Goal: Task Accomplishment & Management: Use online tool/utility

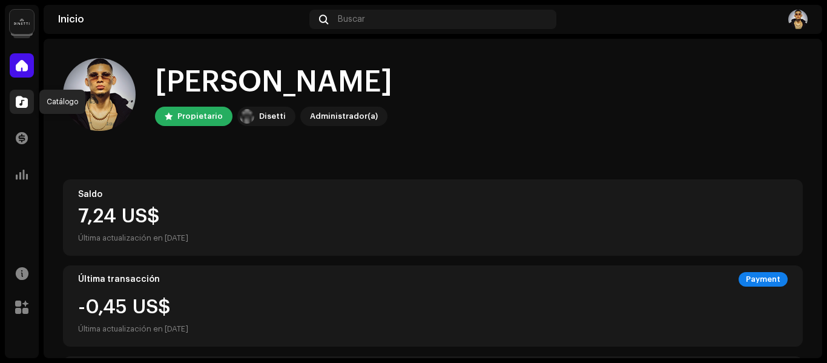
click at [25, 105] on span at bounding box center [22, 102] width 12 height 10
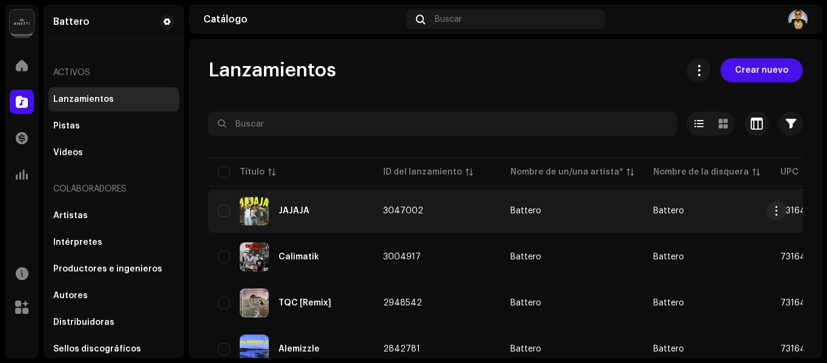
click at [425, 221] on td "3047002" at bounding box center [437, 211] width 127 height 44
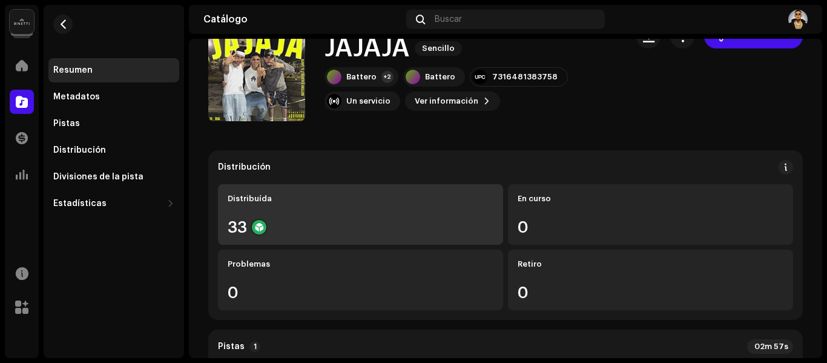
scroll to position [61, 0]
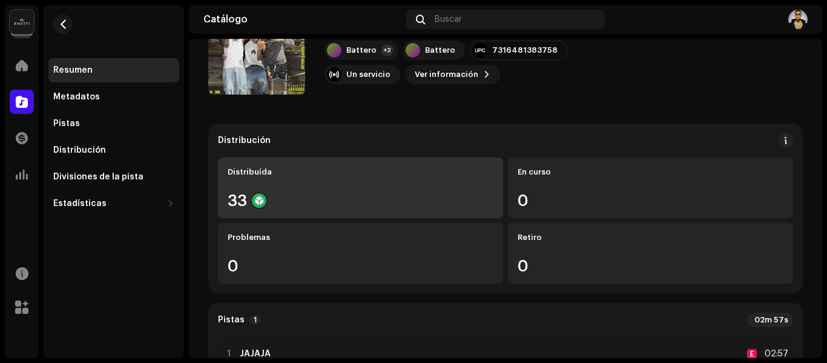
click at [397, 190] on div "Distribuída 33" at bounding box center [360, 188] width 285 height 61
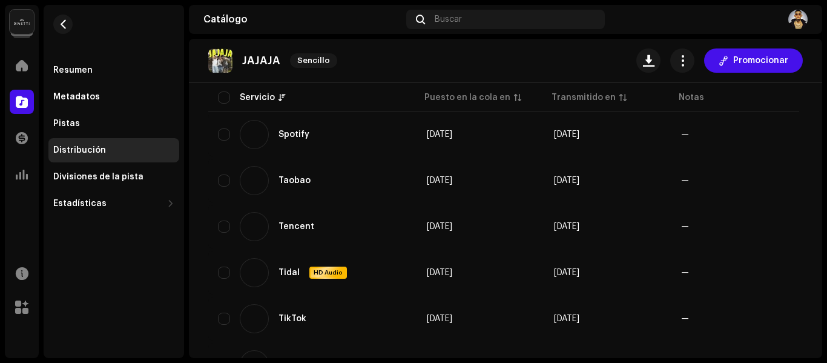
scroll to position [1212, 0]
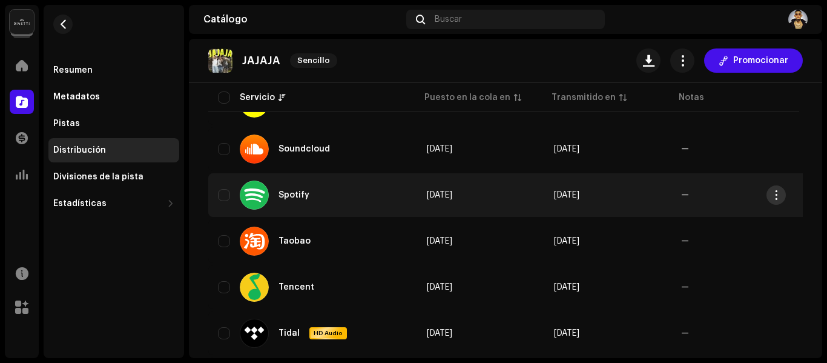
click at [786, 194] on button "button" at bounding box center [776, 194] width 19 height 19
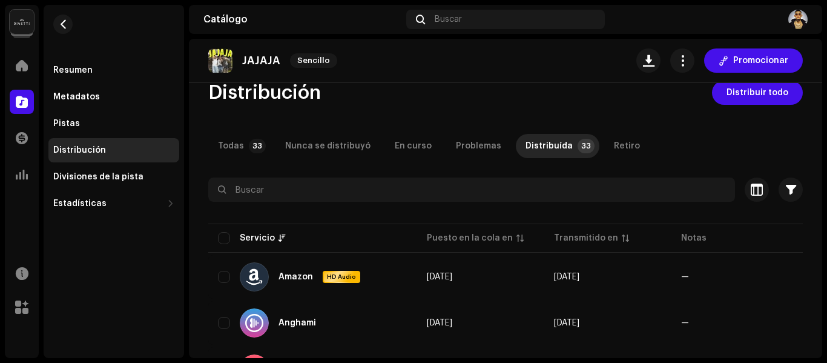
scroll to position [0, 0]
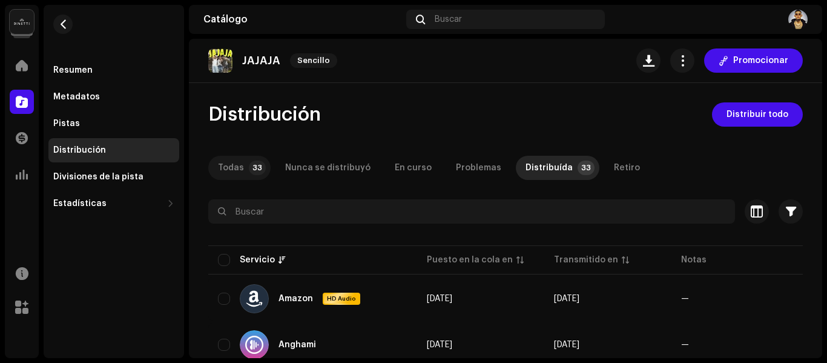
click at [242, 169] on p-tab "Todas 33" at bounding box center [239, 168] width 62 height 24
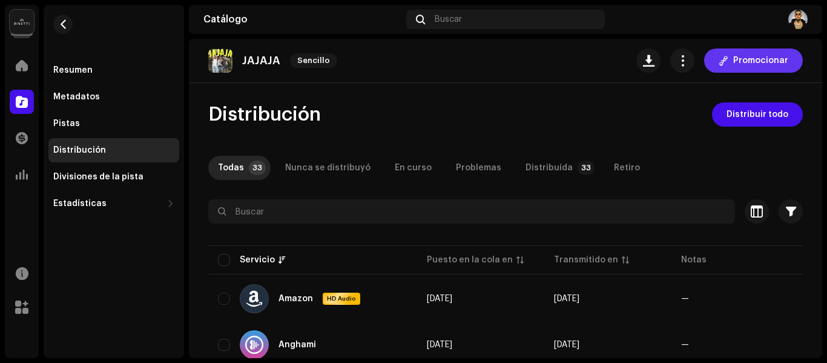
click at [746, 59] on span "Promocionar" at bounding box center [761, 60] width 55 height 24
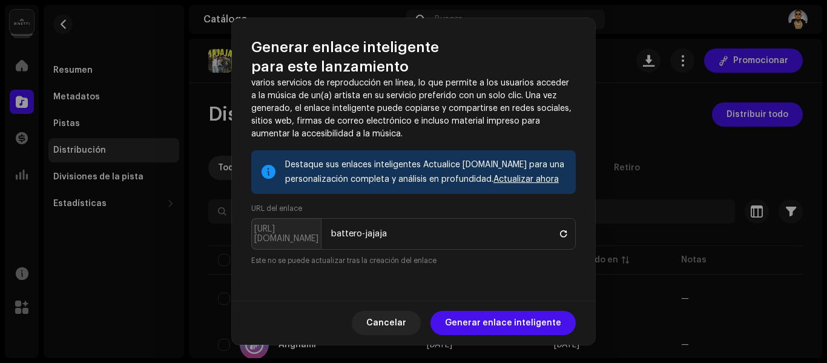
scroll to position [61, 0]
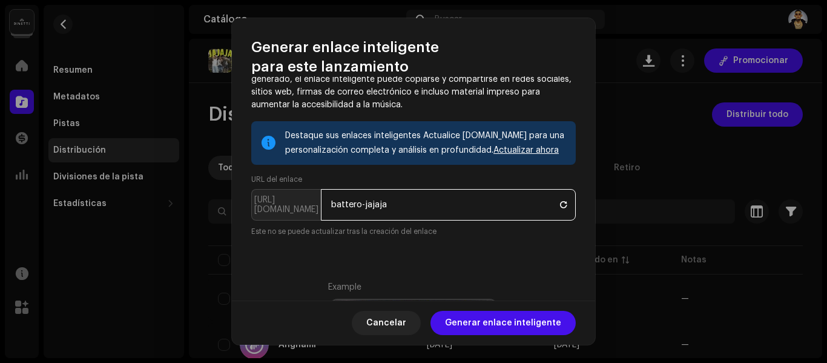
click at [399, 203] on input "battero-jajaja" at bounding box center [448, 205] width 255 height 32
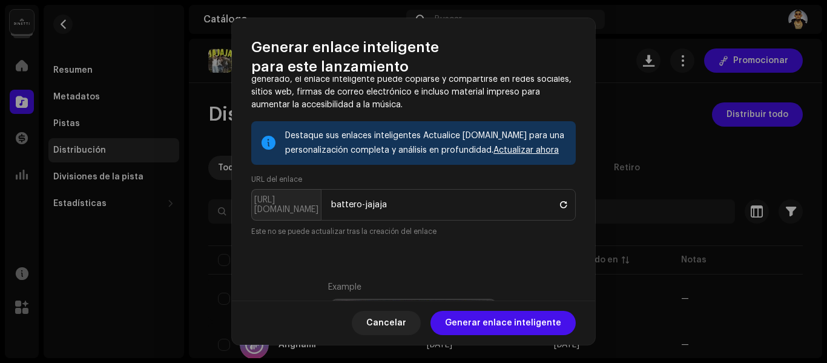
click at [278, 208] on p-inputgroup-addon "[URL][DOMAIN_NAME]" at bounding box center [286, 205] width 70 height 32
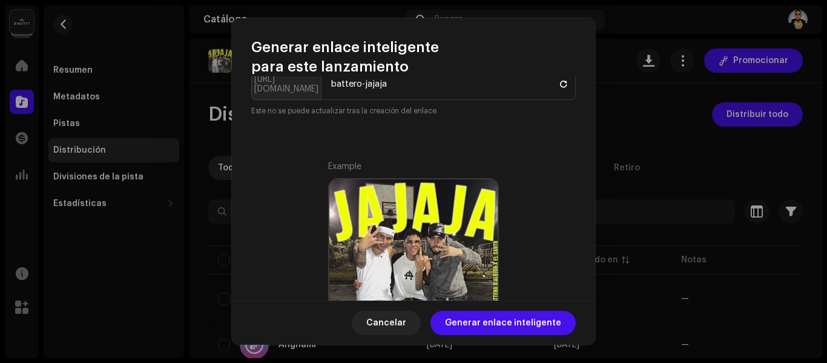
scroll to position [182, 0]
click at [376, 125] on div "Destaque sus enlaces inteligentes Actualice [DOMAIN_NAME] para una personalizac…" at bounding box center [413, 310] width 325 height 621
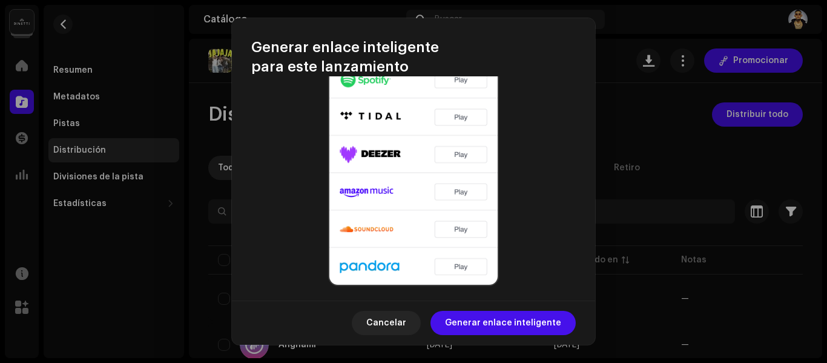
scroll to position [522, 0]
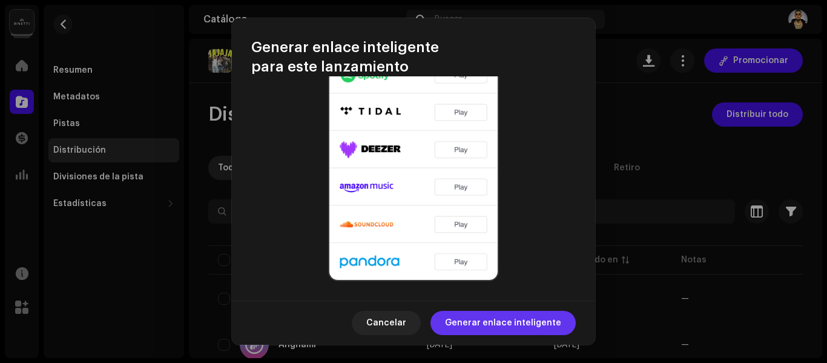
click at [503, 326] on span "Generar enlace inteligente" at bounding box center [503, 323] width 116 height 24
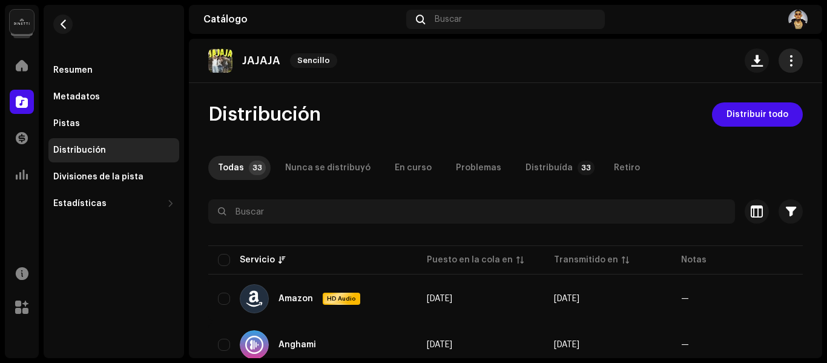
click at [786, 59] on span "button" at bounding box center [792, 61] width 12 height 10
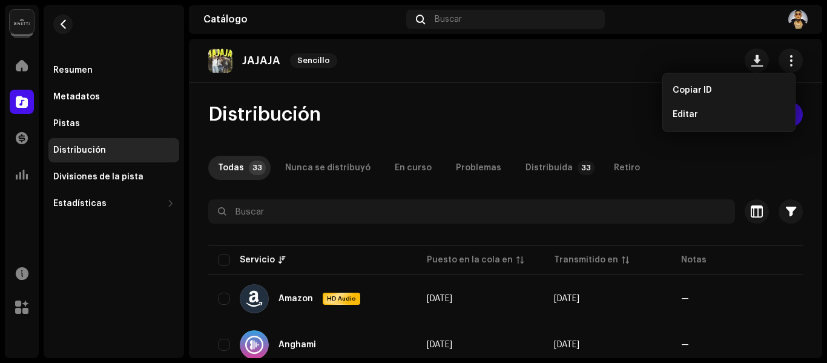
click at [582, 90] on div "JAJAJA Sencillo Distribución Distribuir todo Todas 33 Nunca se distribuyó En cu…" at bounding box center [506, 198] width 634 height 319
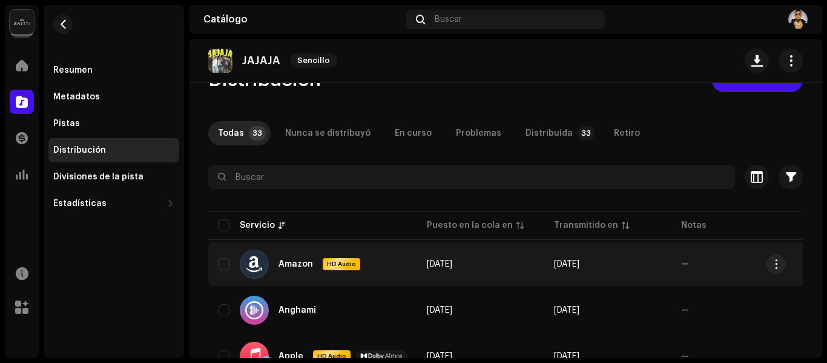
scroll to position [0, 0]
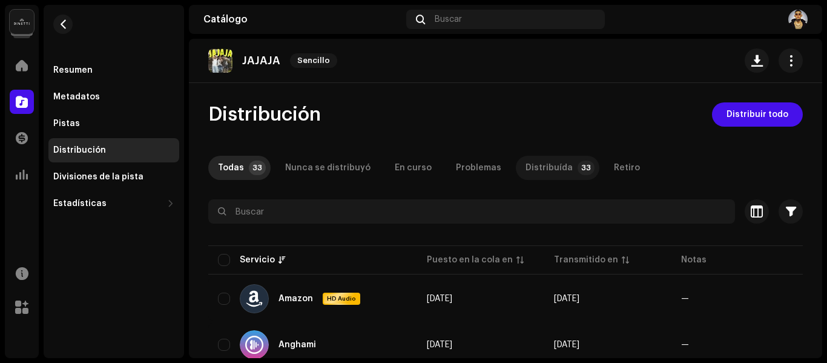
click at [536, 172] on div "Distribuída" at bounding box center [549, 168] width 47 height 24
click at [230, 170] on div "Todas" at bounding box center [231, 168] width 26 height 24
click at [791, 64] on button "button" at bounding box center [791, 60] width 24 height 24
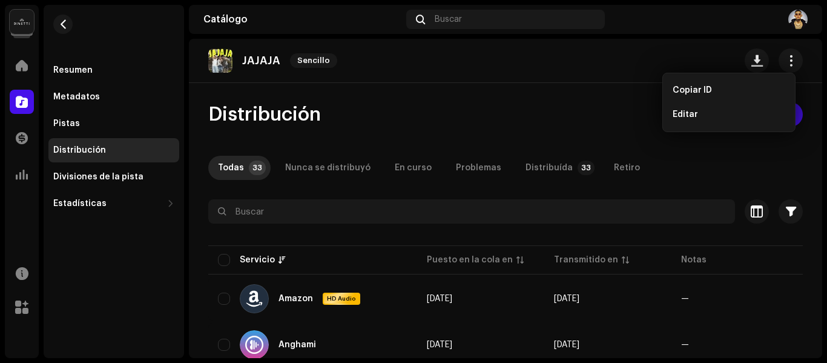
click at [565, 100] on div "JAJAJA Sencillo Distribución Distribuir todo Todas 33 Nunca se distribuyó En cu…" at bounding box center [506, 198] width 634 height 319
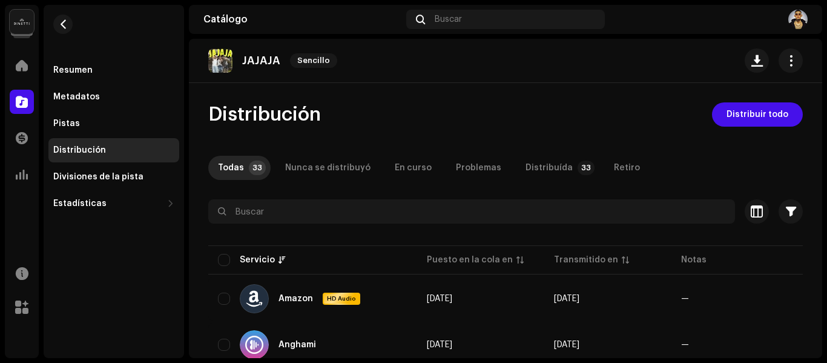
click at [268, 62] on p "JAJAJA" at bounding box center [261, 61] width 38 height 13
click at [786, 64] on span "button" at bounding box center [792, 61] width 12 height 10
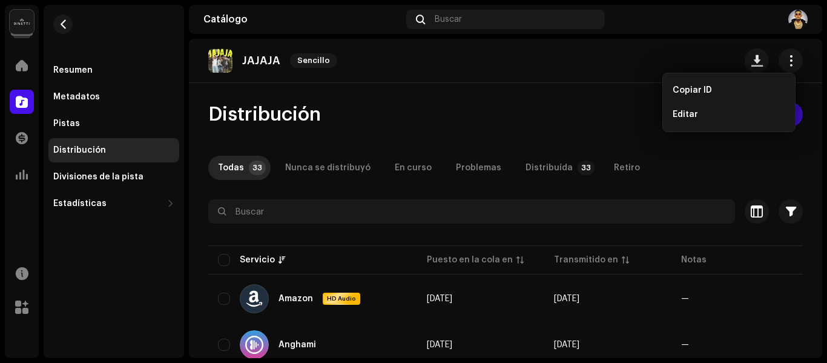
click at [621, 107] on div "Distribución Distribuir todo" at bounding box center [505, 114] width 595 height 24
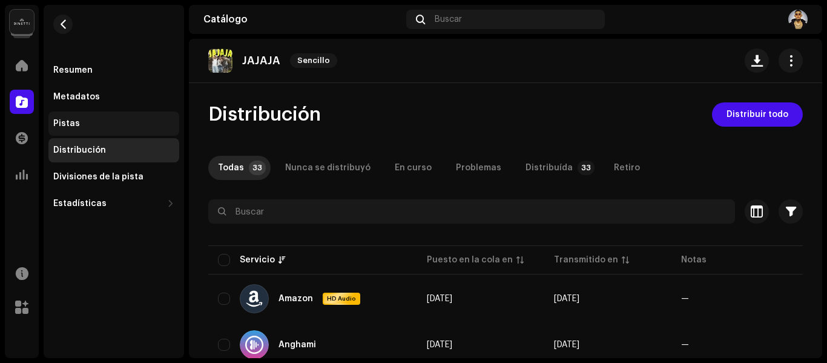
click at [96, 127] on div "Pistas" at bounding box center [113, 124] width 121 height 10
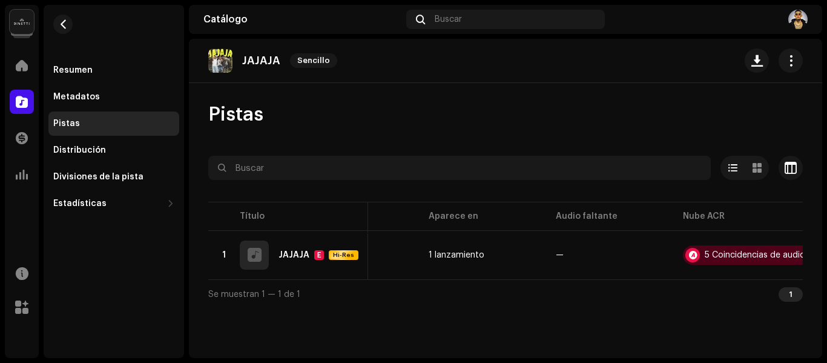
scroll to position [0, 355]
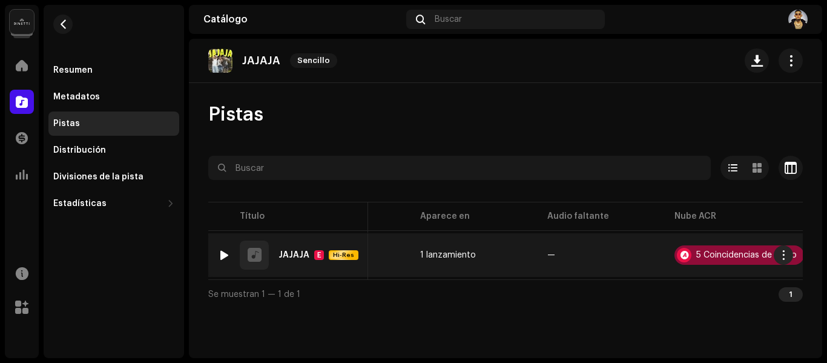
click at [712, 257] on div "5 Coincidencias de audio" at bounding box center [747, 255] width 101 height 8
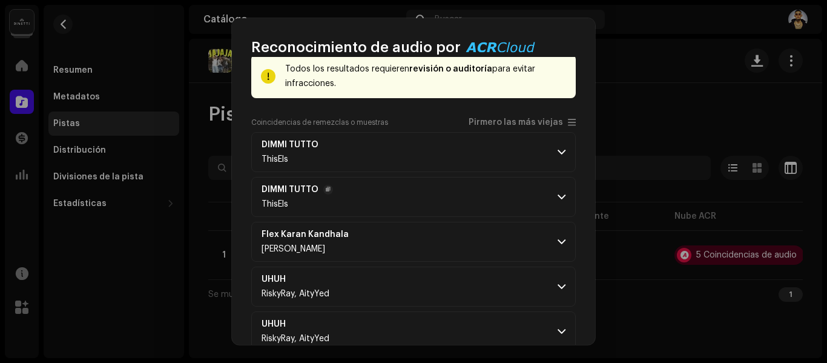
scroll to position [118, 0]
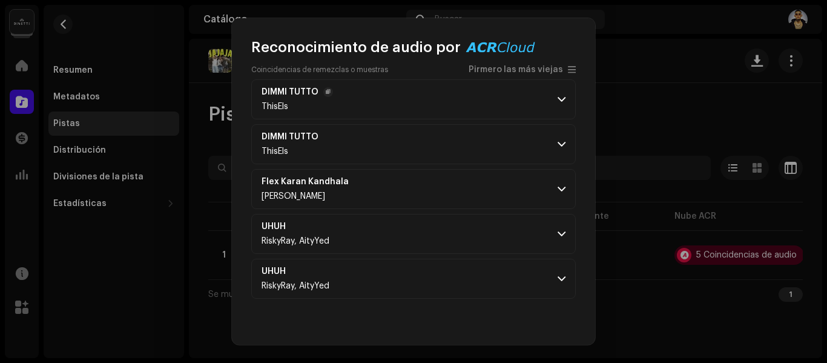
click at [558, 102] on span at bounding box center [562, 100] width 8 height 10
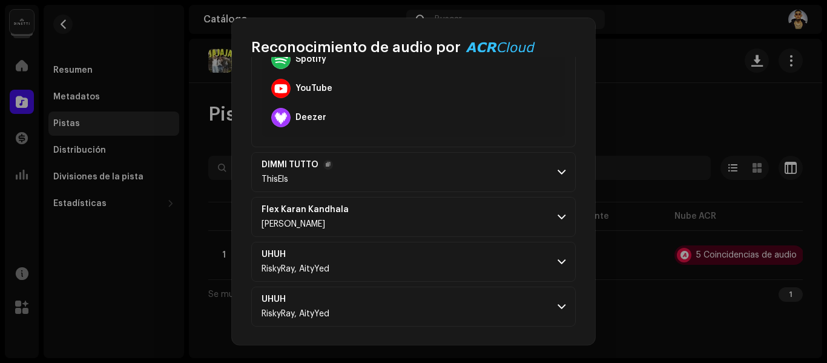
scroll to position [366, 0]
click at [558, 168] on span at bounding box center [562, 171] width 8 height 10
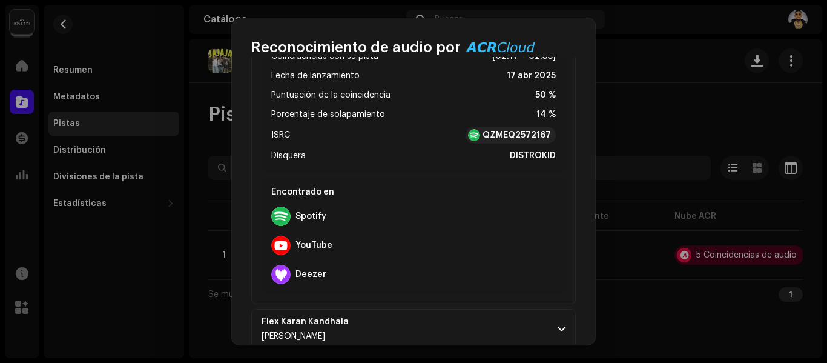
scroll to position [640, 0]
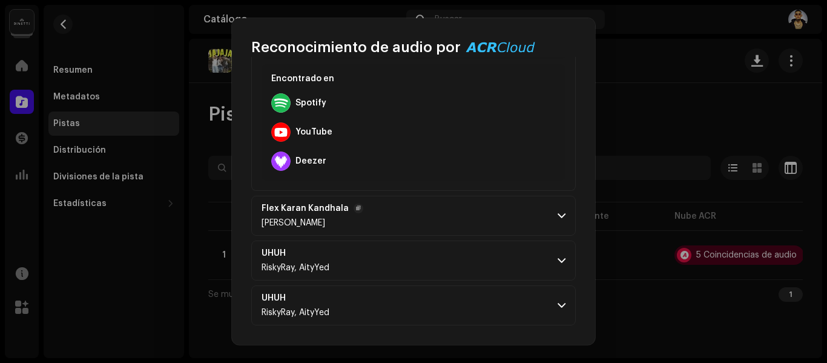
click at [559, 215] on span at bounding box center [562, 216] width 8 height 10
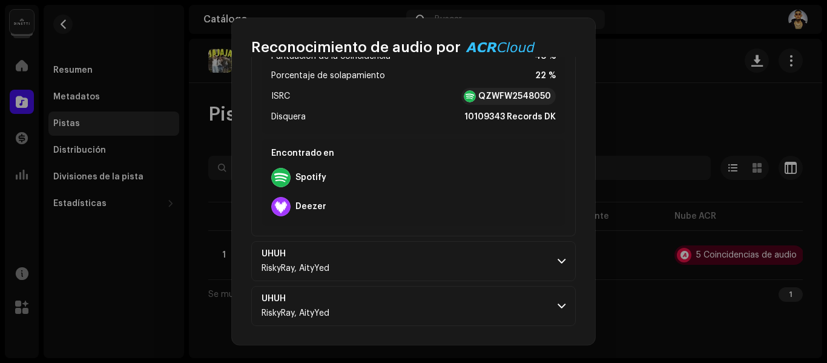
scroll to position [886, 0]
click at [558, 262] on span at bounding box center [562, 261] width 8 height 10
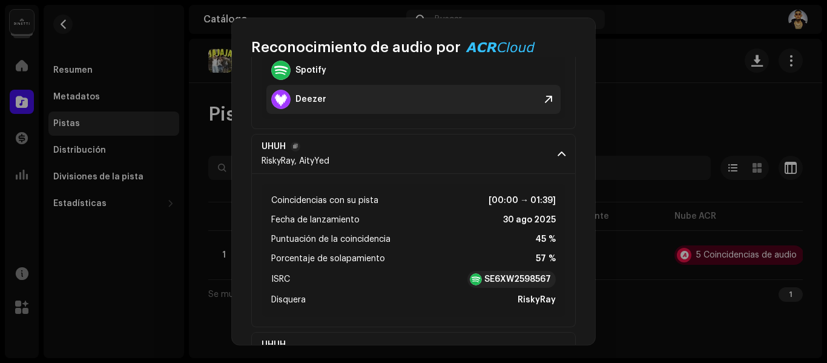
scroll to position [1039, 0]
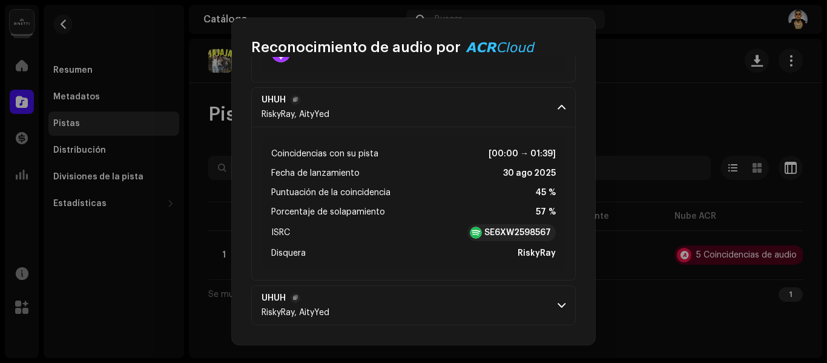
click at [558, 307] on span at bounding box center [562, 305] width 8 height 10
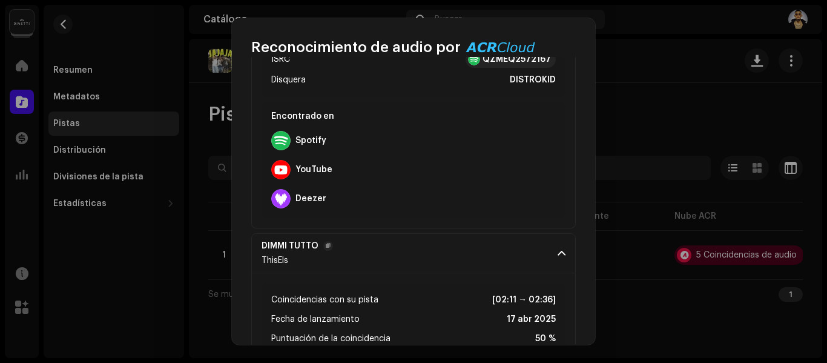
scroll to position [0, 0]
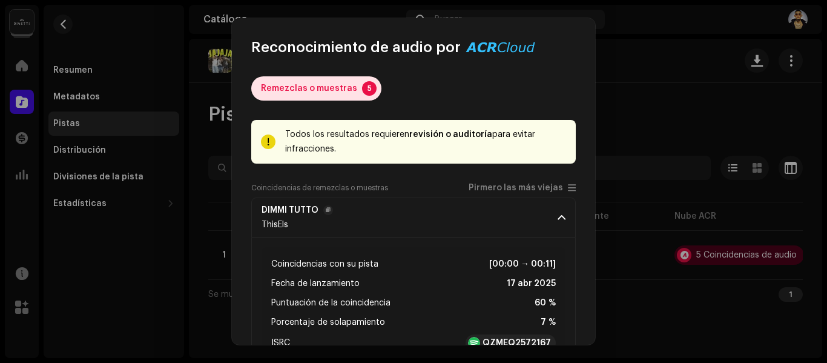
click at [334, 85] on div "Remezclas o muestras" at bounding box center [309, 88] width 96 height 24
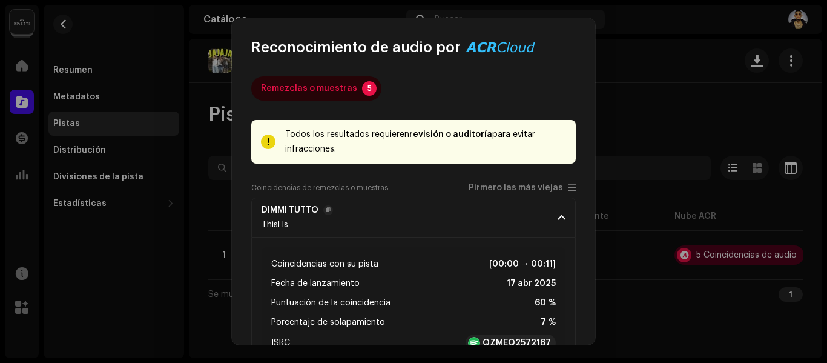
click at [449, 132] on strong "revisión o auditoría" at bounding box center [451, 134] width 83 height 8
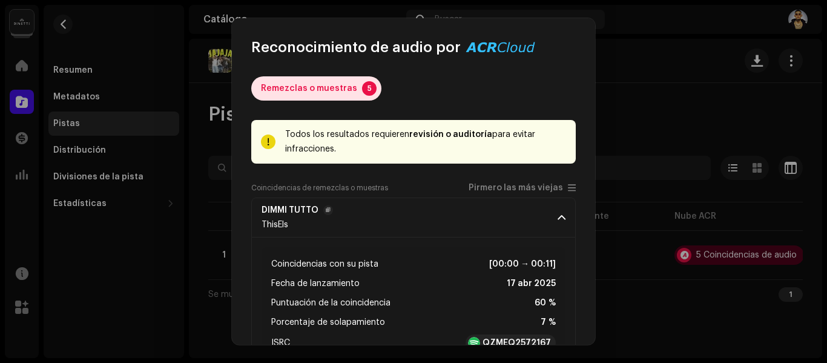
click at [362, 84] on p-badge "5" at bounding box center [369, 88] width 15 height 15
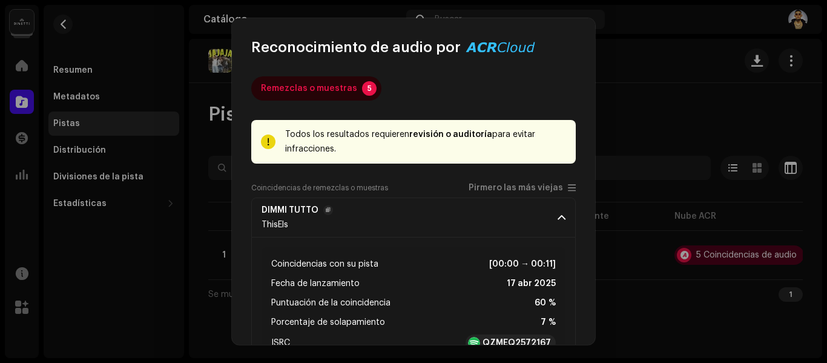
click at [459, 84] on div "Remezclas o muestras 5" at bounding box center [413, 88] width 325 height 24
click at [511, 90] on div "Remezclas o muestras 5" at bounding box center [413, 88] width 325 height 24
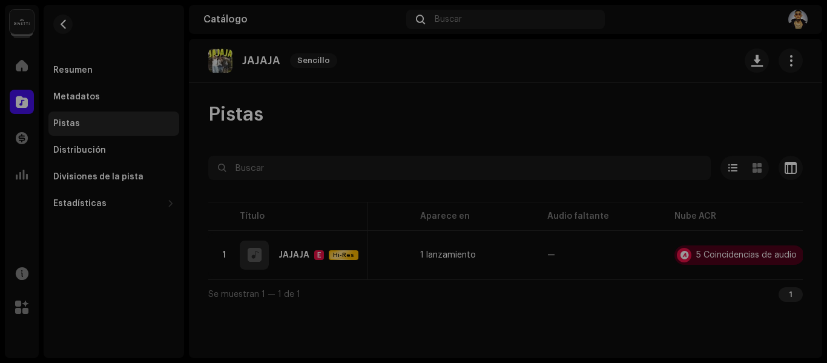
click at [631, 336] on div "Reconocimiento de audio por Remezclas o muestras 5 Todos los resultados requier…" at bounding box center [413, 181] width 827 height 363
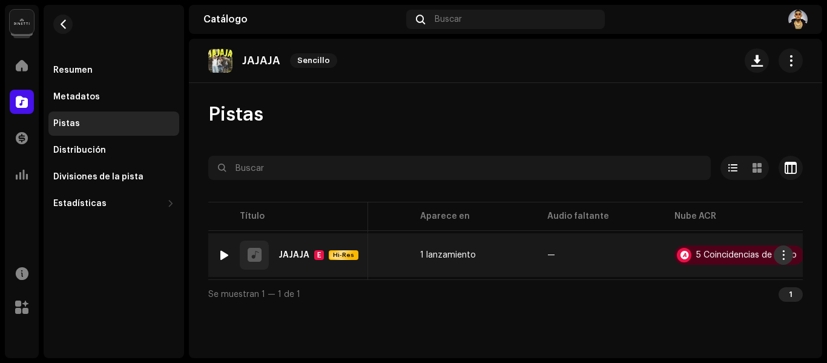
click at [785, 251] on span "button" at bounding box center [784, 255] width 9 height 10
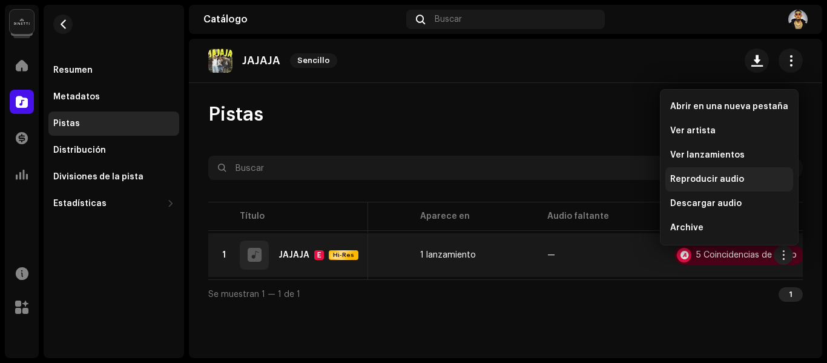
click at [718, 184] on div "Reproducir audio" at bounding box center [730, 179] width 128 height 24
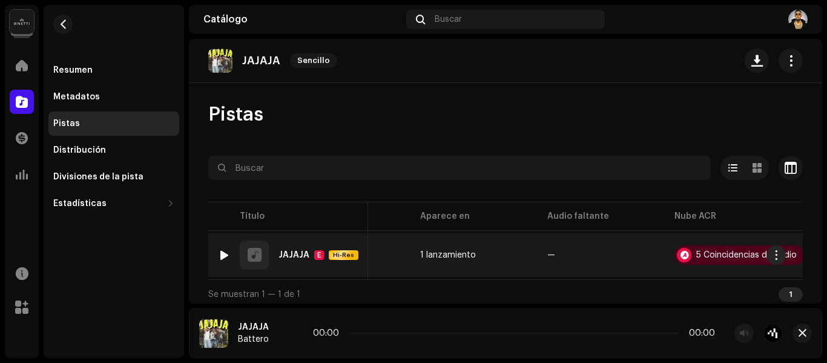
scroll to position [10, 0]
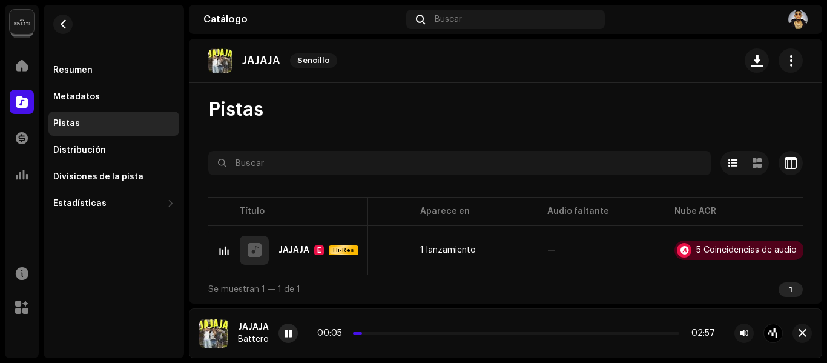
click at [287, 334] on span at bounding box center [288, 334] width 7 height 10
click at [286, 329] on span at bounding box center [288, 334] width 7 height 10
click at [289, 333] on span at bounding box center [288, 334] width 7 height 10
click at [800, 330] on span "button" at bounding box center [803, 333] width 8 height 10
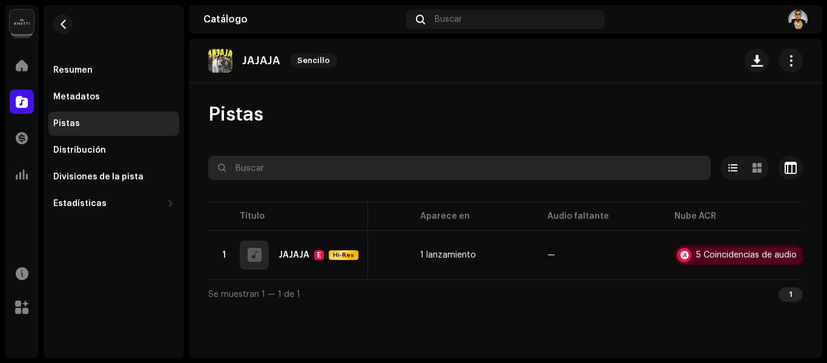
scroll to position [0, 0]
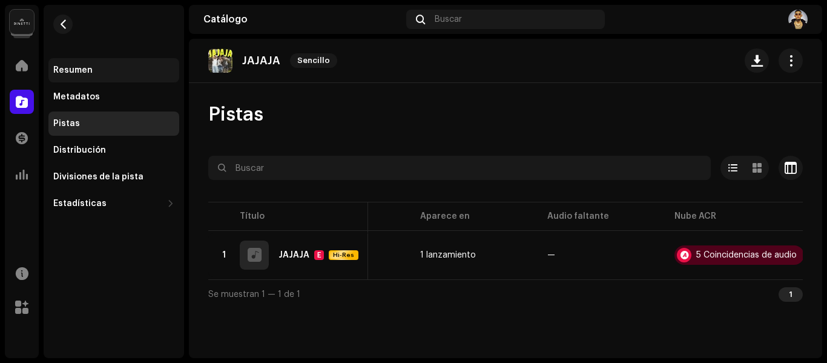
click at [105, 73] on div "Resumen" at bounding box center [113, 70] width 121 height 10
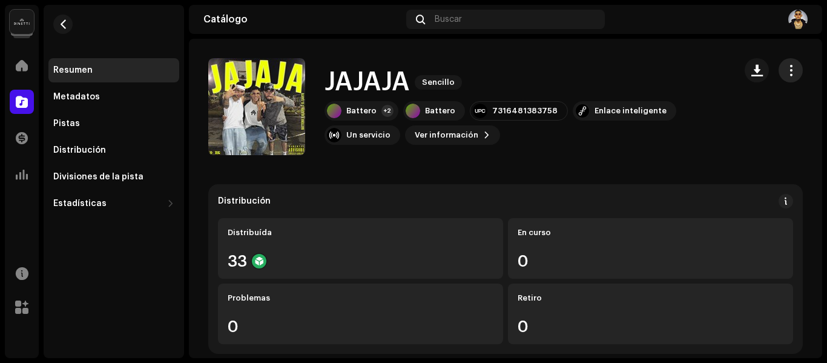
click at [786, 66] on span "button" at bounding box center [792, 70] width 12 height 10
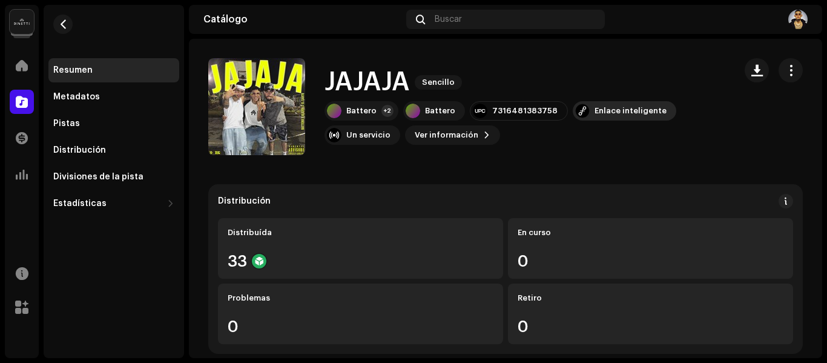
click at [604, 115] on div "Enlace inteligente" at bounding box center [631, 111] width 72 height 10
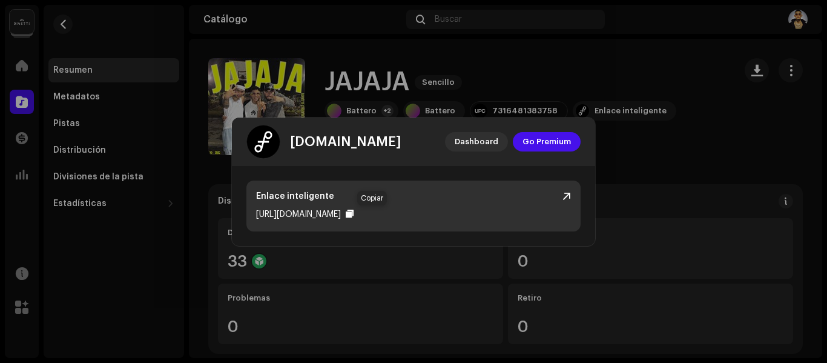
click at [354, 213] on div at bounding box center [350, 214] width 8 height 10
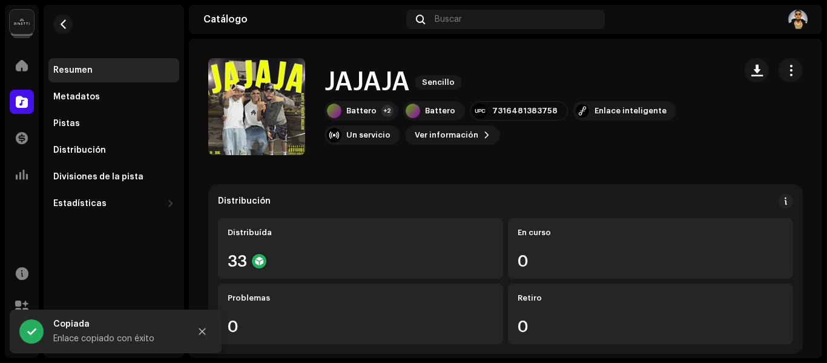
click at [683, 178] on div "[DOMAIN_NAME] Dashboard Go Premium Enlace inteligente [URL][DOMAIN_NAME]" at bounding box center [413, 181] width 827 height 363
